Goal: Information Seeking & Learning: Learn about a topic

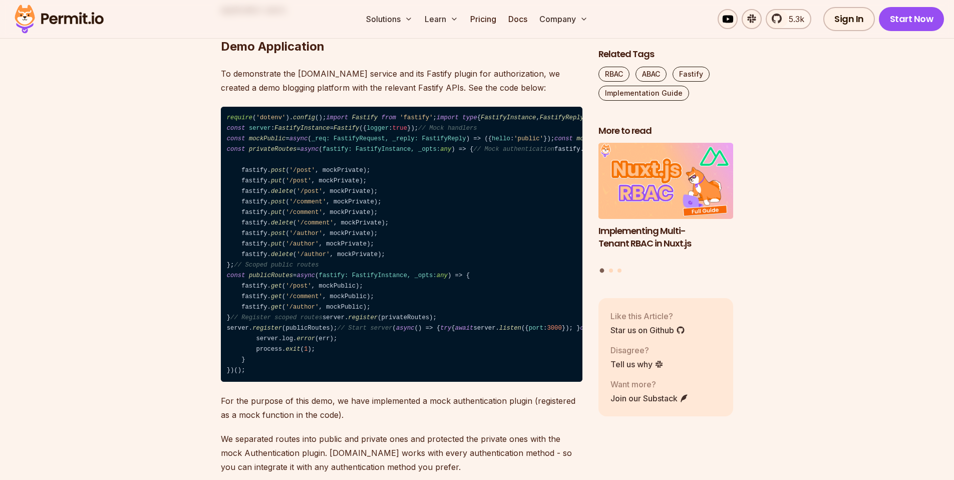
click at [356, 293] on code "require ( 'dotenv' ). config (); import Fastify from 'fastify' ; import type { …" at bounding box center [401, 244] width 361 height 275
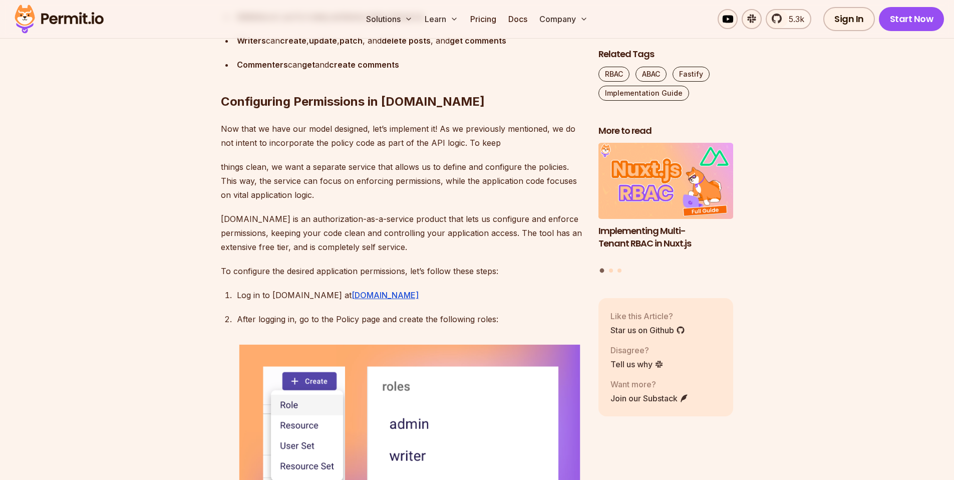
scroll to position [2097, 0]
click at [396, 111] on h2 "Configuring Permissions in [DOMAIN_NAME]" at bounding box center [401, 83] width 361 height 56
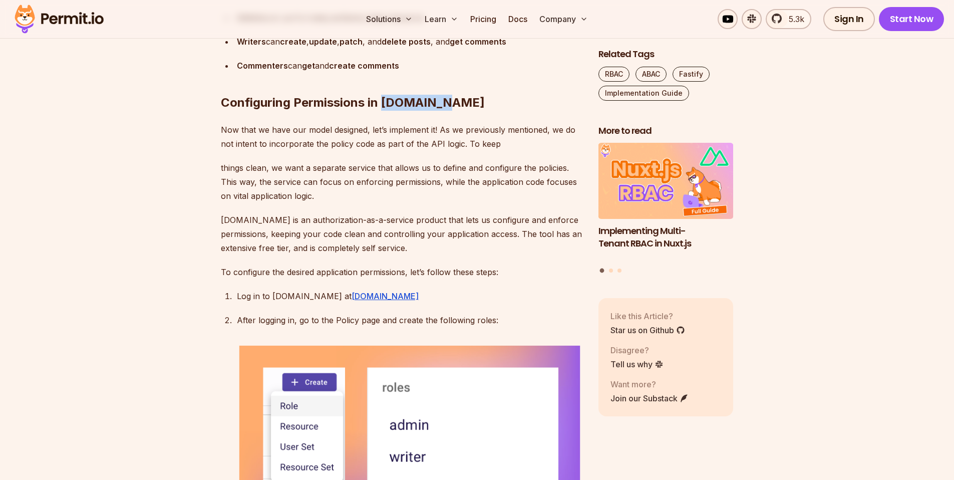
drag, startPoint x: 396, startPoint y: 328, endPoint x: 430, endPoint y: 327, distance: 34.6
click at [430, 111] on h2 "Configuring Permissions in [DOMAIN_NAME]" at bounding box center [401, 83] width 361 height 56
drag, startPoint x: 418, startPoint y: 327, endPoint x: 426, endPoint y: 327, distance: 8.5
click at [426, 111] on h2 "Configuring Permissions in [DOMAIN_NAME]" at bounding box center [401, 83] width 361 height 56
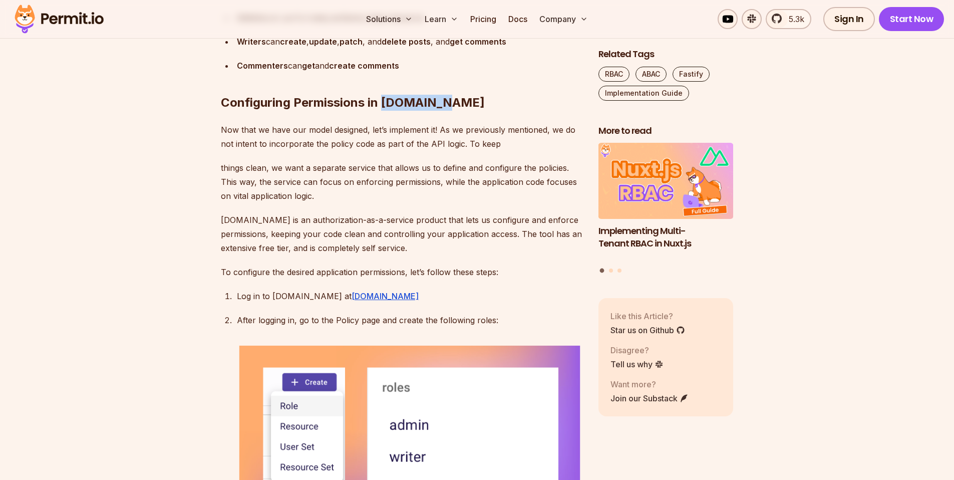
drag, startPoint x: 426, startPoint y: 327, endPoint x: 392, endPoint y: 326, distance: 34.6
click at [392, 111] on h2 "Configuring Permissions in [DOMAIN_NAME]" at bounding box center [401, 83] width 361 height 56
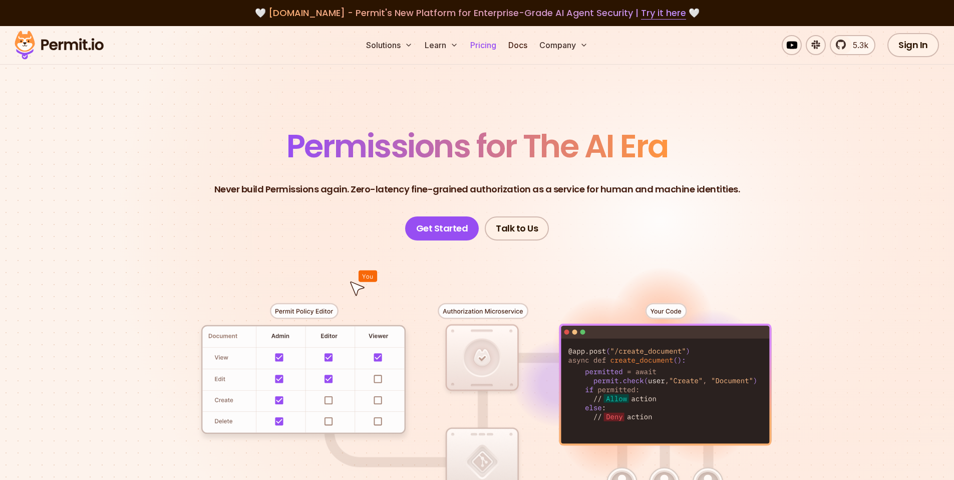
click at [493, 45] on link "Pricing" at bounding box center [483, 45] width 34 height 20
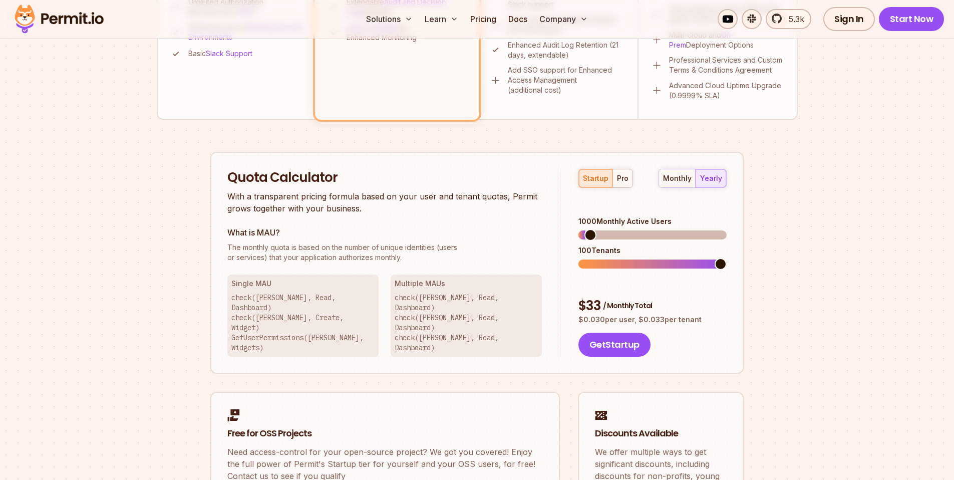
scroll to position [831, 0]
